Goal: Task Accomplishment & Management: Use online tool/utility

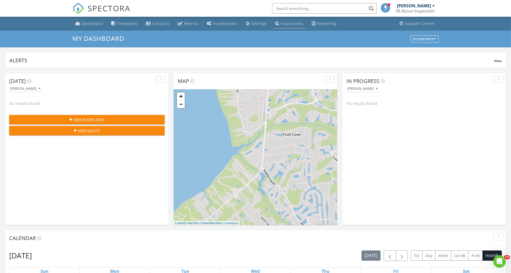
click at [277, 24] on link "Inspections" at bounding box center [290, 24] width 32 height 10
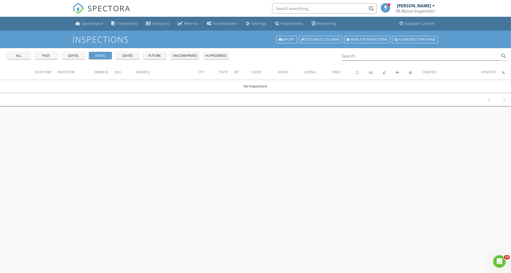
click at [12, 58] on div "all" at bounding box center [18, 55] width 19 height 5
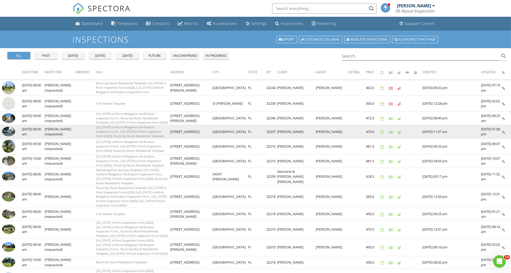
click at [2, 130] on img at bounding box center [8, 132] width 13 height 10
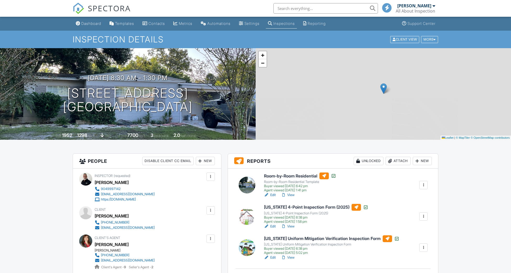
drag, startPoint x: 0, startPoint y: 0, endPoint x: 336, endPoint y: 136, distance: 362.5
click at [336, 204] on h6 "[US_STATE] 4-Point Inspection Form (2025)" at bounding box center [316, 207] width 104 height 7
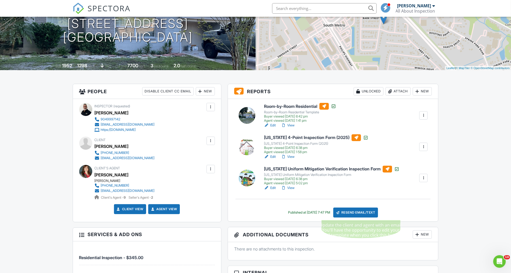
click at [355, 213] on div "Resend Email/Text" at bounding box center [355, 212] width 45 height 10
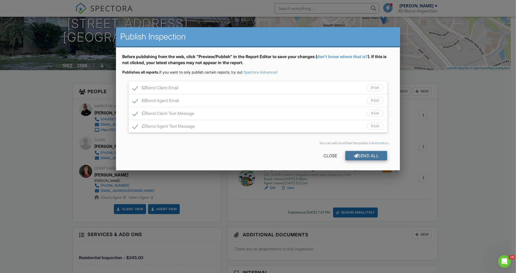
click at [360, 156] on div "Send All" at bounding box center [367, 155] width 42 height 9
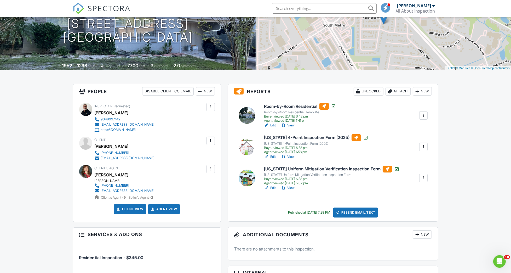
click at [318, 137] on h6 "[US_STATE] 4-Point Inspection Form (2025)" at bounding box center [316, 137] width 104 height 7
